Goal: Task Accomplishment & Management: Complete application form

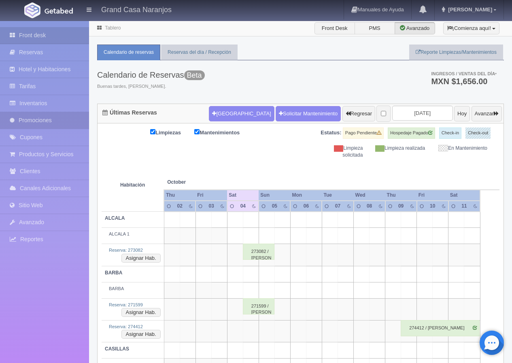
click at [42, 118] on link "Promociones" at bounding box center [44, 120] width 89 height 17
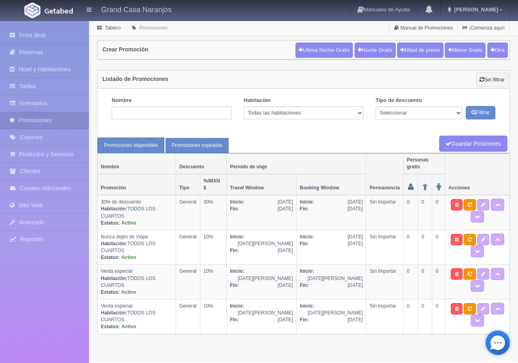
click at [193, 148] on link "Promociones expiradas" at bounding box center [197, 146] width 64 height 16
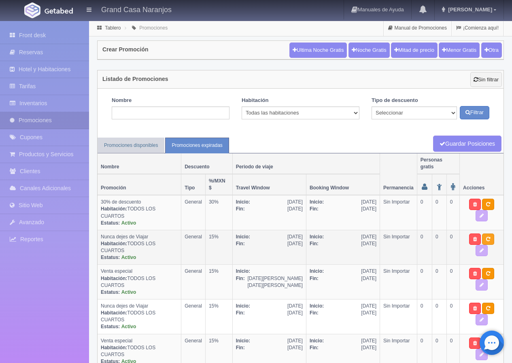
click at [486, 237] on icon at bounding box center [488, 239] width 4 height 5
type textarea "Todo Junio viaja a Tepatitlán con un excelente descuento"
select select "General"
type input "01-06-2025"
type input "31-07-2025"
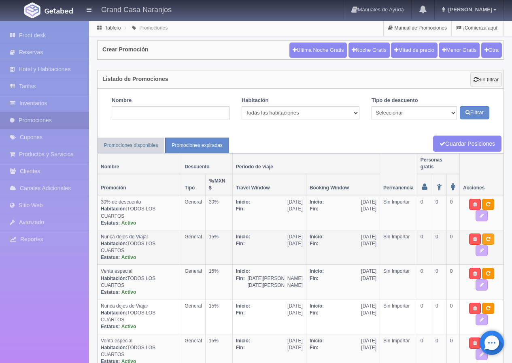
type input "31-05-2025"
type input "31-07-2025"
checkbox input "true"
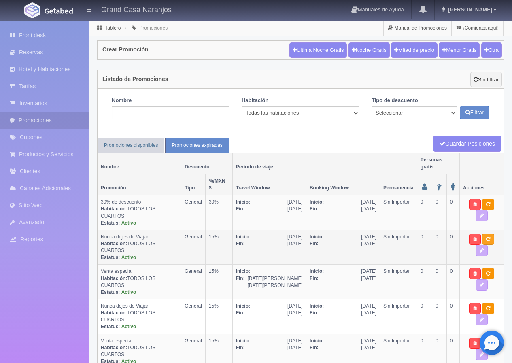
checkbox input "true"
type input "15"
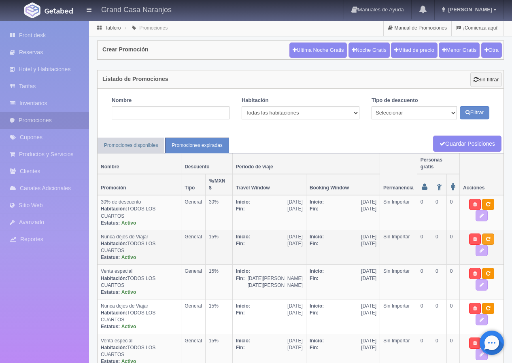
type input "0"
type input "20"
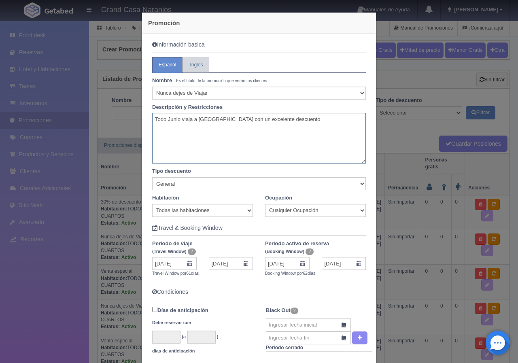
drag, startPoint x: 277, startPoint y: 120, endPoint x: 114, endPoint y: 120, distance: 163.0
click at [115, 120] on div "Promoción Información basica Español Inglés Nombre Es el título de la promoción…" at bounding box center [259, 181] width 518 height 363
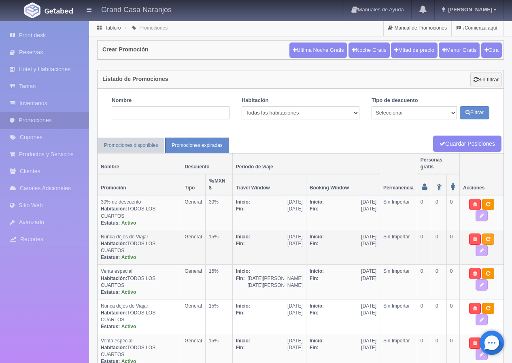
click at [482, 233] on link at bounding box center [488, 238] width 12 height 11
select select "Nunca dejes de Viajar"
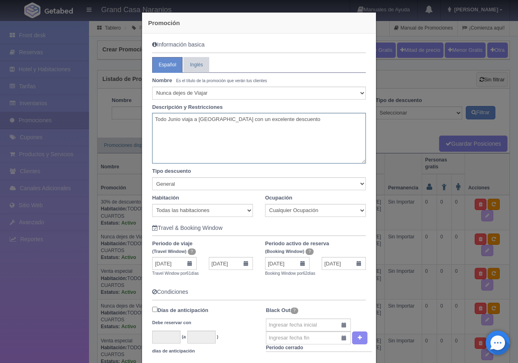
drag, startPoint x: 291, startPoint y: 124, endPoint x: 147, endPoint y: 123, distance: 143.6
click at [148, 123] on div "Todo Junio viaja a Tepatitlán con un excelente descuento" at bounding box center [259, 138] width 226 height 51
click at [189, 72] on link "Inglés" at bounding box center [196, 65] width 26 height 16
drag, startPoint x: 170, startPoint y: 67, endPoint x: 195, endPoint y: 80, distance: 28.0
click at [170, 67] on link "Español" at bounding box center [167, 65] width 30 height 16
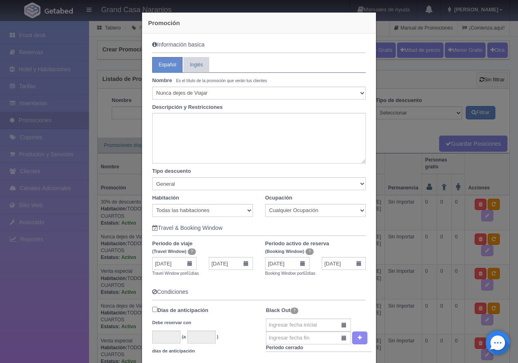
scroll to position [40, 0]
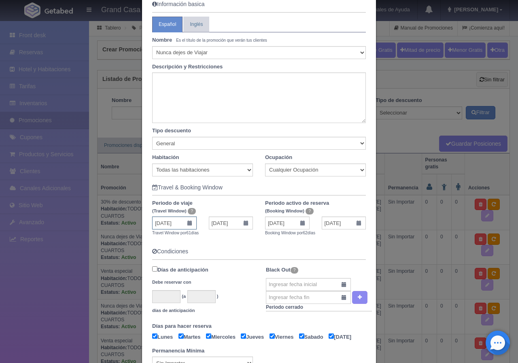
click at [175, 226] on input "01-06-2025" at bounding box center [174, 222] width 44 height 13
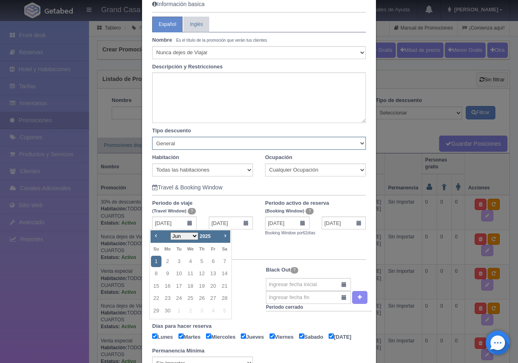
click at [182, 144] on select "Seleccionar Noche gratis Última Noche General" at bounding box center [259, 143] width 214 height 13
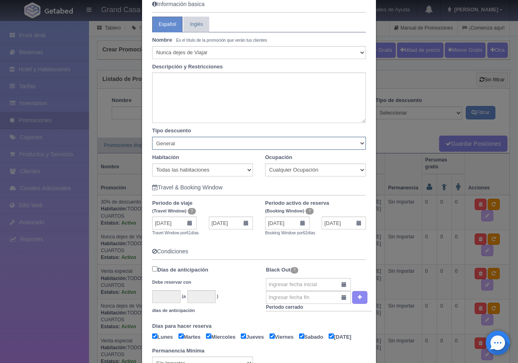
click at [182, 144] on select "Seleccionar Noche gratis Última Noche General" at bounding box center [259, 143] width 214 height 13
click at [180, 222] on input "01-06-2025" at bounding box center [174, 222] width 44 height 13
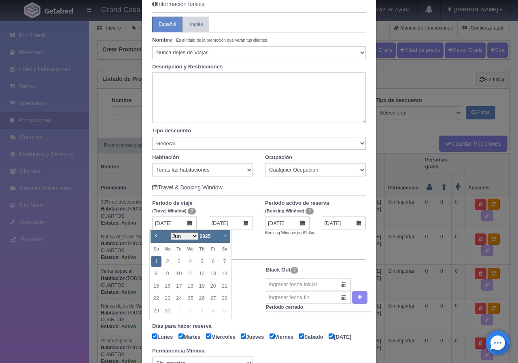
click at [226, 235] on span "Next" at bounding box center [225, 235] width 6 height 6
click at [225, 235] on span "Next" at bounding box center [225, 235] width 6 height 6
click at [157, 284] on link "12" at bounding box center [156, 286] width 11 height 12
type input "12-10-2025"
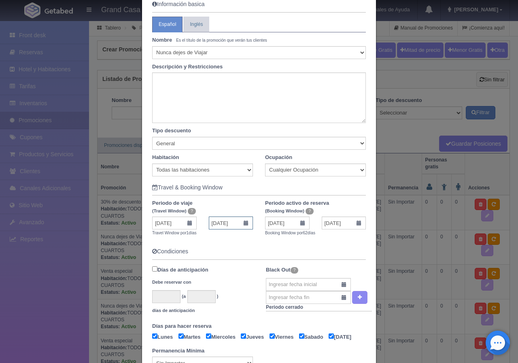
click at [237, 223] on input "12-10-2025" at bounding box center [231, 222] width 44 height 13
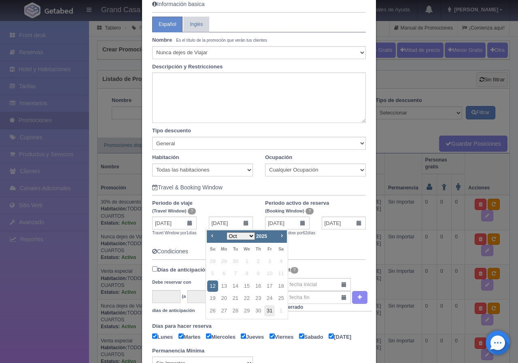
click at [272, 308] on link "31" at bounding box center [269, 311] width 11 height 12
type input "31-10-2025"
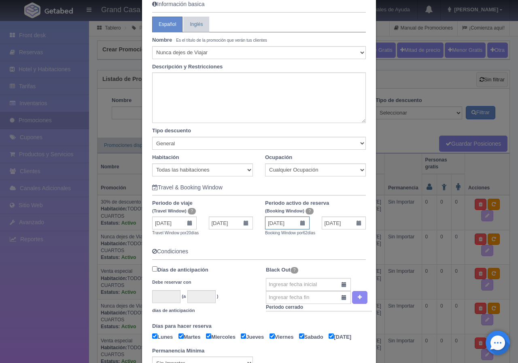
click at [284, 219] on input "31-05-2025" at bounding box center [287, 222] width 44 height 13
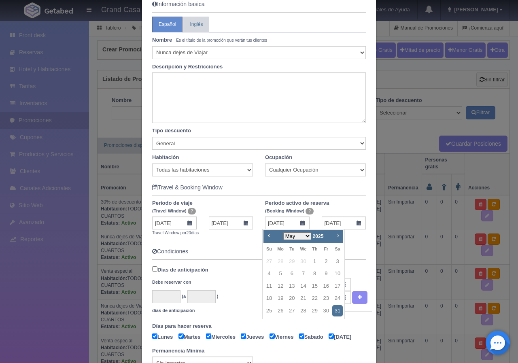
click at [339, 236] on span "Next" at bounding box center [338, 235] width 6 height 6
click at [336, 261] on link "4" at bounding box center [337, 262] width 11 height 12
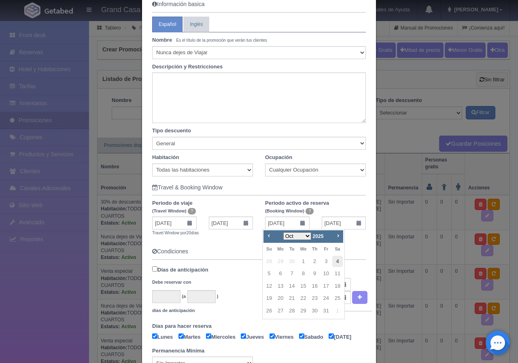
type input "04-10-2025"
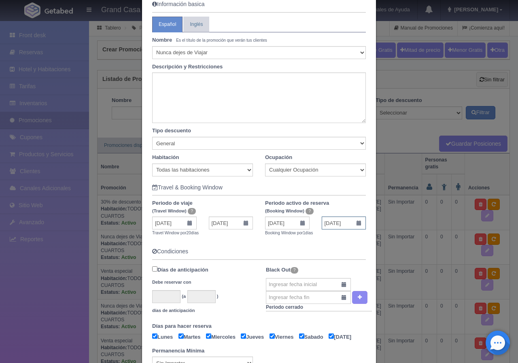
click at [337, 228] on input "04-10-2025" at bounding box center [344, 222] width 44 height 13
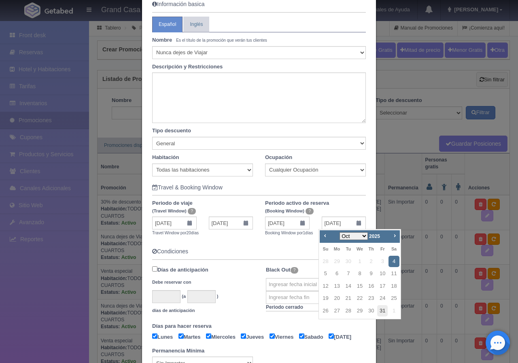
click at [379, 309] on link "31" at bounding box center [382, 311] width 11 height 12
type input "31-10-2025"
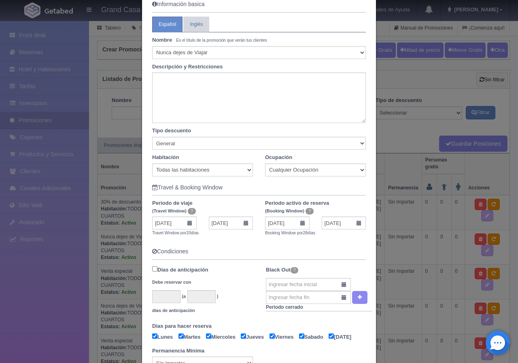
click at [279, 243] on form "Información basica Español Inglés Nombre Es el título de la promoción que verán…" at bounding box center [259, 275] width 214 height 549
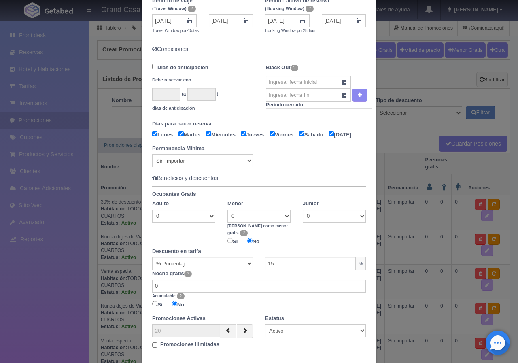
scroll to position [292, 0]
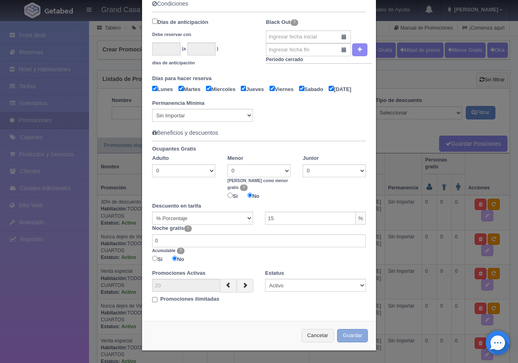
click at [340, 332] on button "Guardar" at bounding box center [352, 335] width 31 height 13
